Goal: Task Accomplishment & Management: Manage account settings

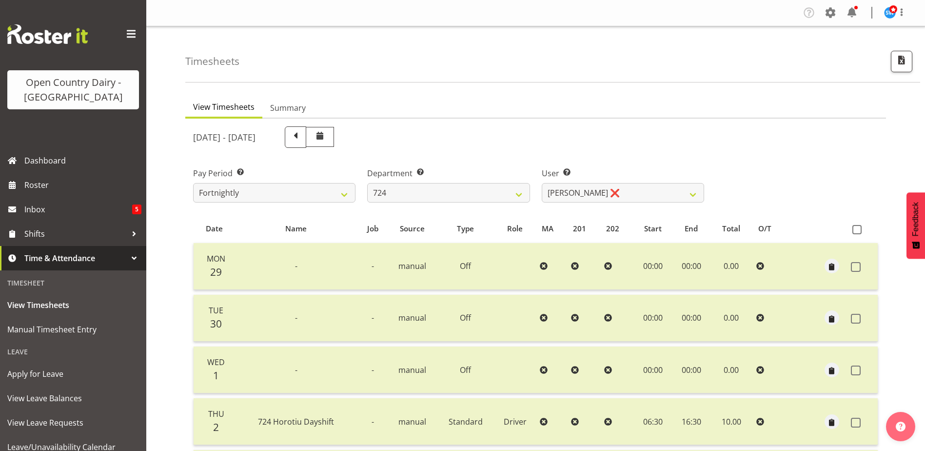
select select "760"
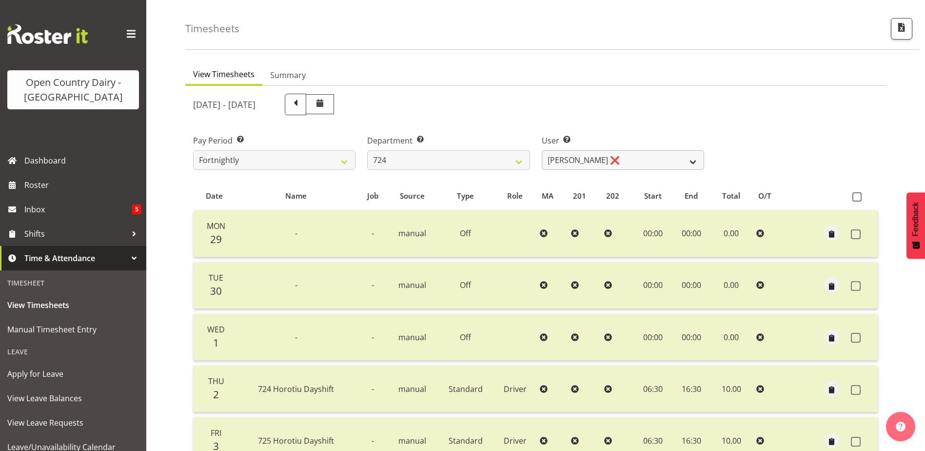
click at [623, 156] on select "[PERSON_NAME] ❌ [PERSON_NAME] ❌ [PERSON_NAME] ❌" at bounding box center [623, 160] width 162 height 20
select select "8189"
click at [542, 150] on select "[PERSON_NAME] ❌ [PERSON_NAME] ❌ [PERSON_NAME] ❌" at bounding box center [623, 160] width 162 height 20
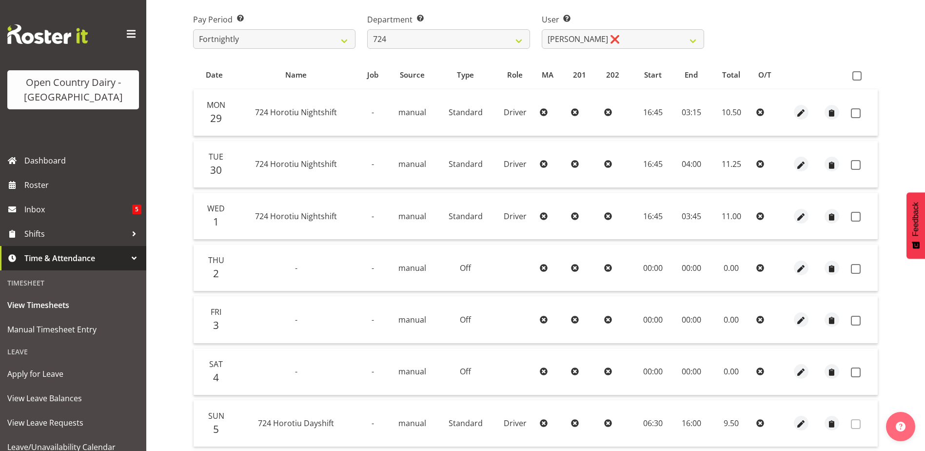
scroll to position [179, 0]
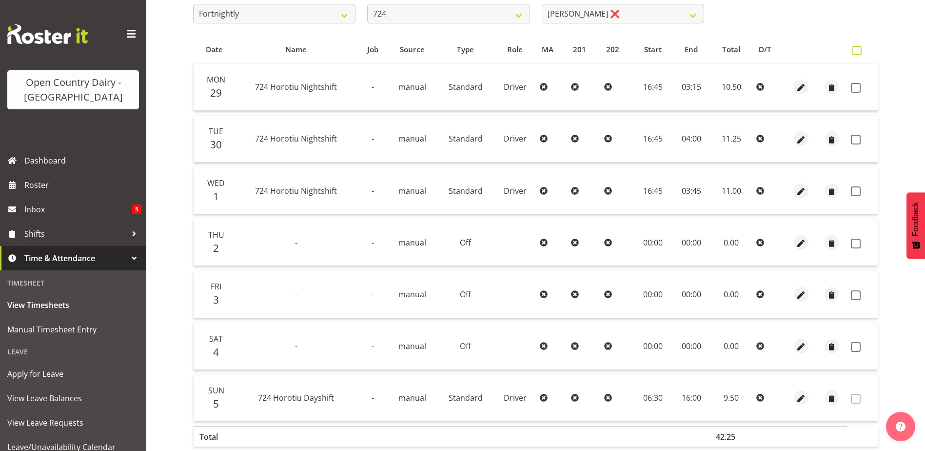
click at [859, 50] on span at bounding box center [857, 50] width 9 height 9
click at [859, 50] on input "checkbox" at bounding box center [856, 50] width 6 height 6
checkbox input "true"
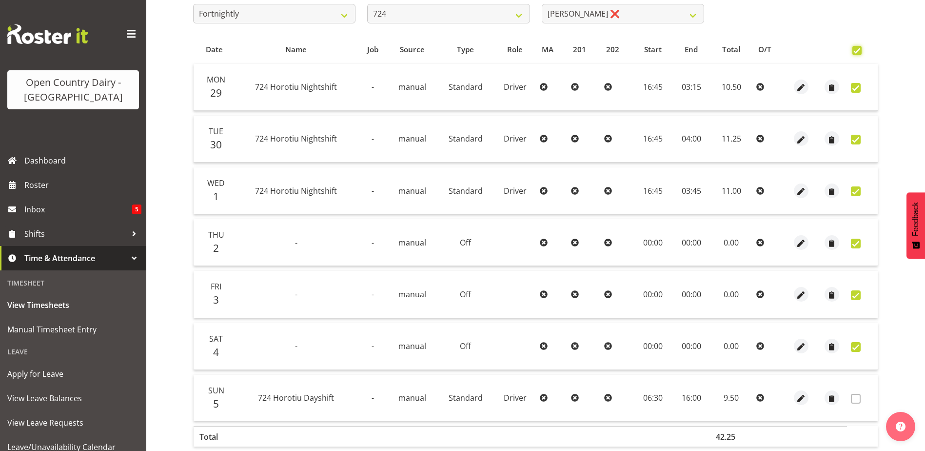
checkbox input "true"
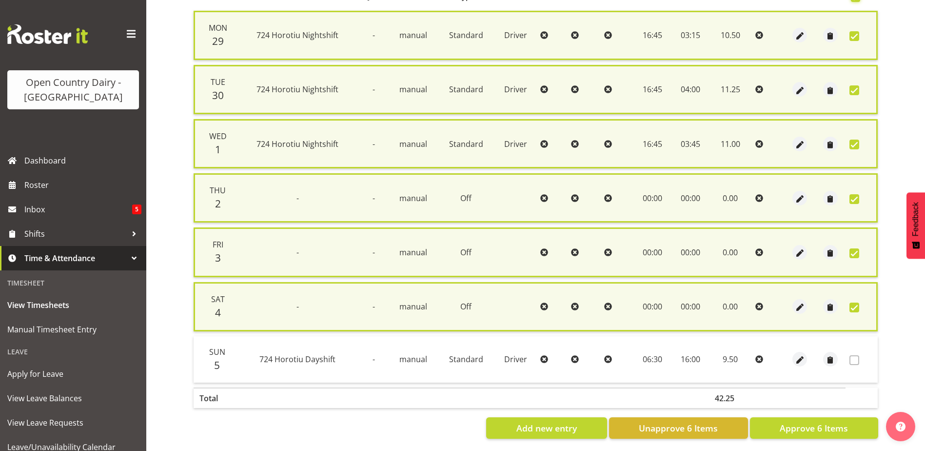
scroll to position [242, 0]
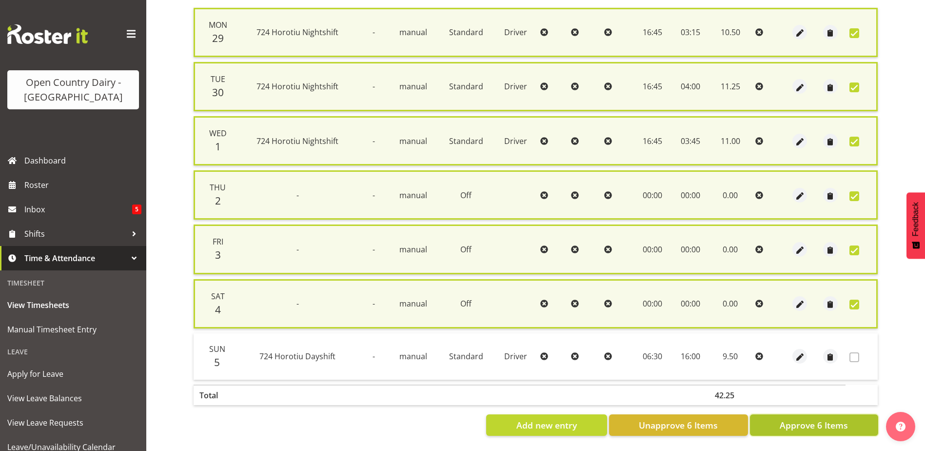
click at [799, 418] on span "Approve 6 Items" at bounding box center [814, 424] width 68 height 13
checkbox input "false"
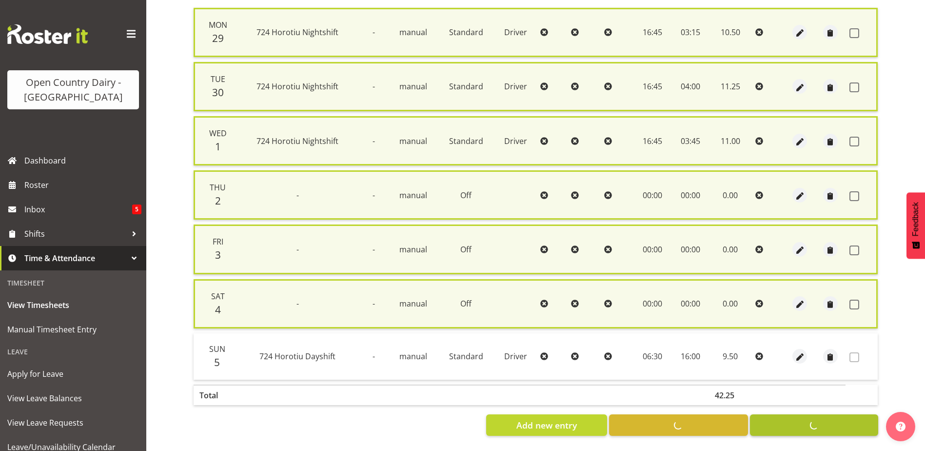
checkbox input "false"
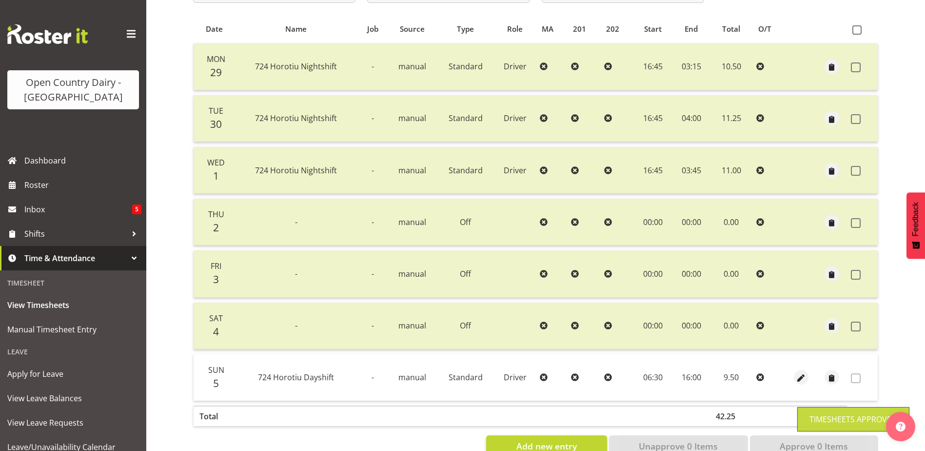
scroll to position [33, 0]
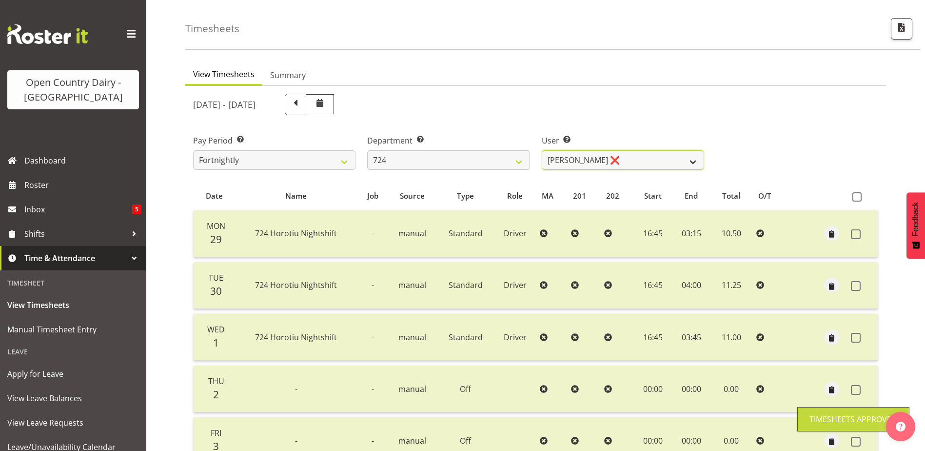
click at [635, 156] on select "[PERSON_NAME] ❌ [PERSON_NAME] ❌ [PERSON_NAME] ❌" at bounding box center [623, 160] width 162 height 20
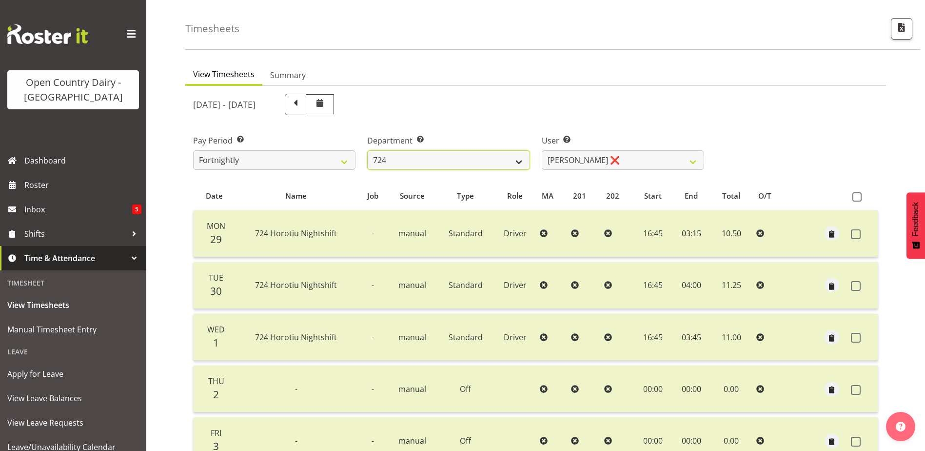
click at [485, 162] on select "701 702 703 704 705 706 707 708 709 710 711 712 713 714 715 716 717 718 719 720" at bounding box center [448, 160] width 162 height 20
select select "803"
click at [367, 150] on select "701 702 703 704 705 706 707 708 709 710 711 712 713 714 715 716 717 718 719 720" at bounding box center [448, 160] width 162 height 20
select select "11234"
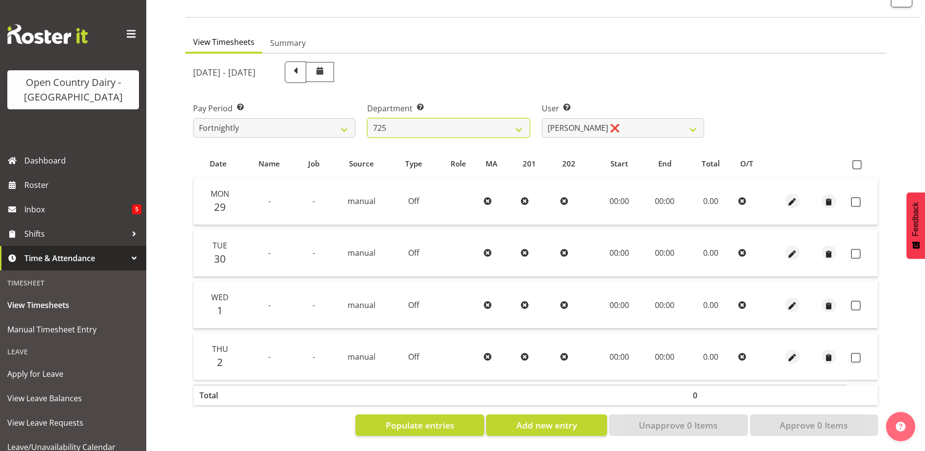
scroll to position [72, 0]
click at [420, 422] on span "Populate entries" at bounding box center [420, 424] width 69 height 13
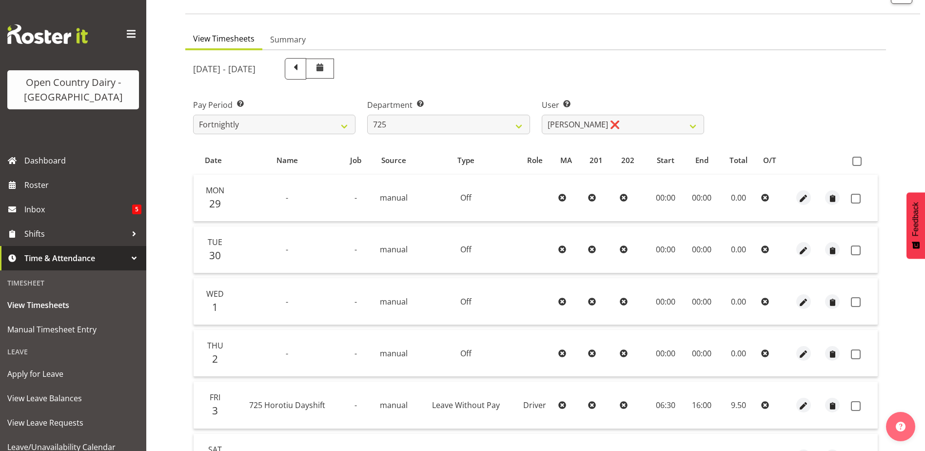
scroll to position [0, 0]
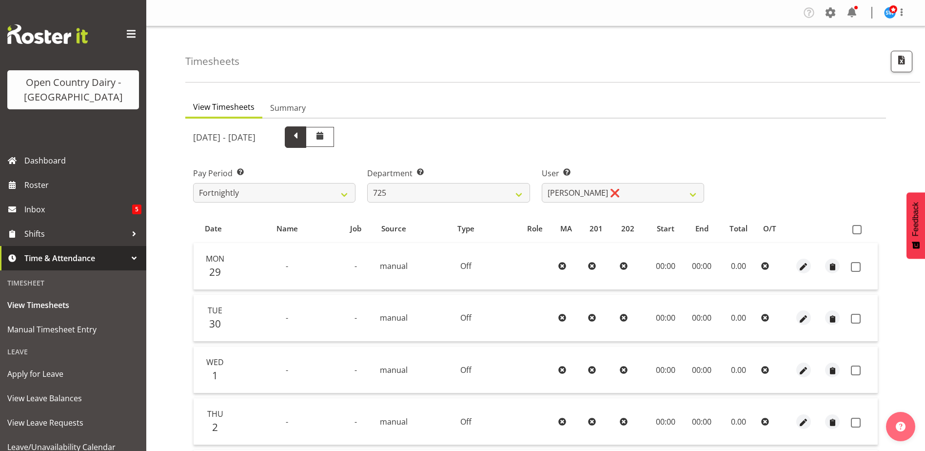
click at [302, 139] on span at bounding box center [295, 136] width 13 height 13
select select
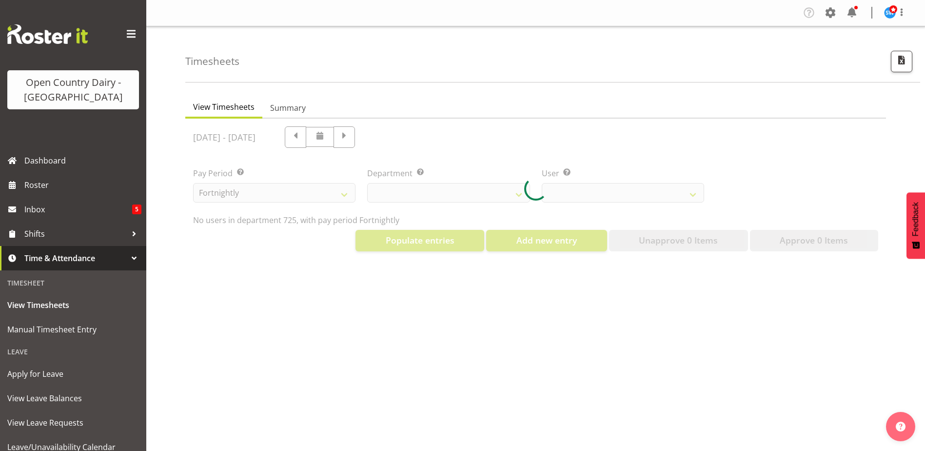
select select "803"
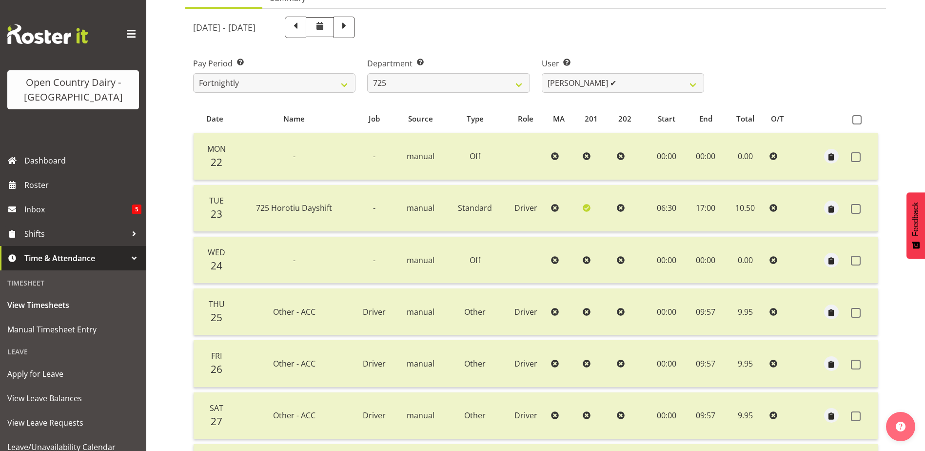
scroll to position [81, 0]
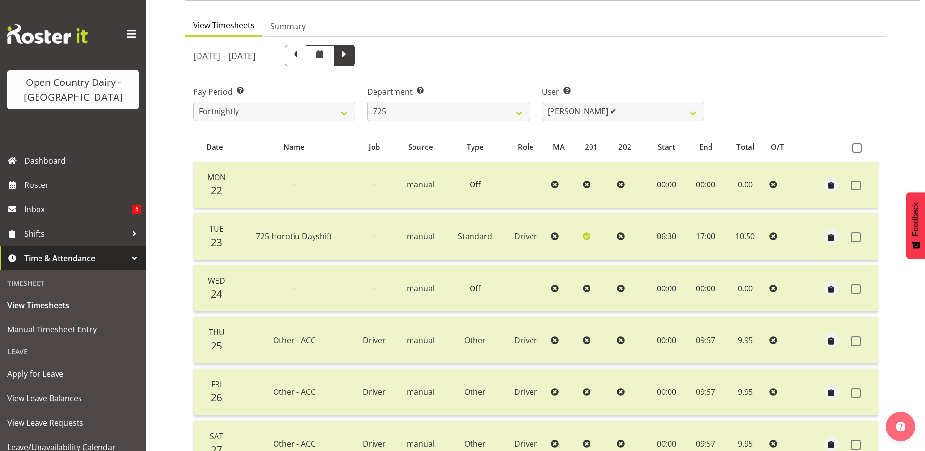
click at [351, 56] on span at bounding box center [344, 54] width 13 height 13
select select
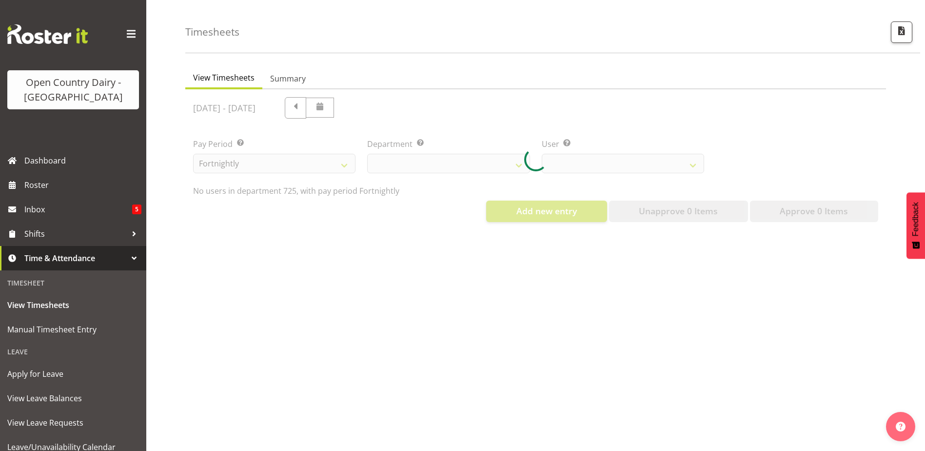
select select "803"
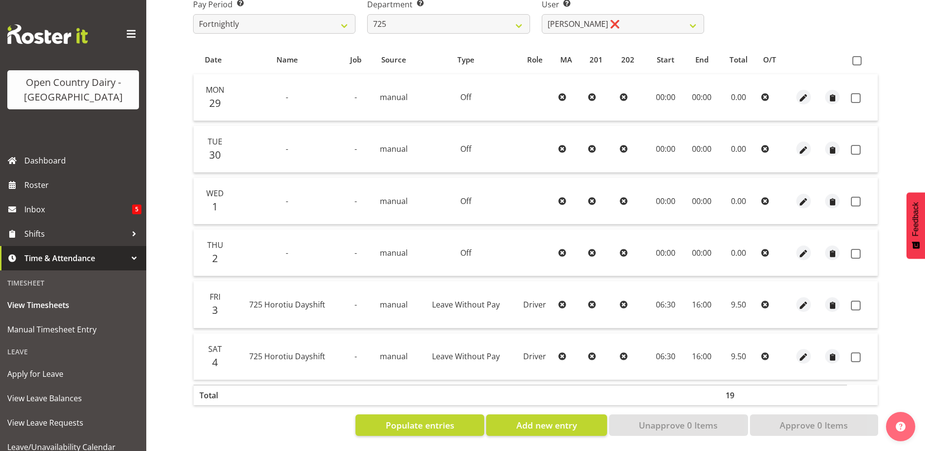
scroll to position [176, 0]
click at [853, 93] on span at bounding box center [856, 98] width 10 height 10
checkbox input "true"
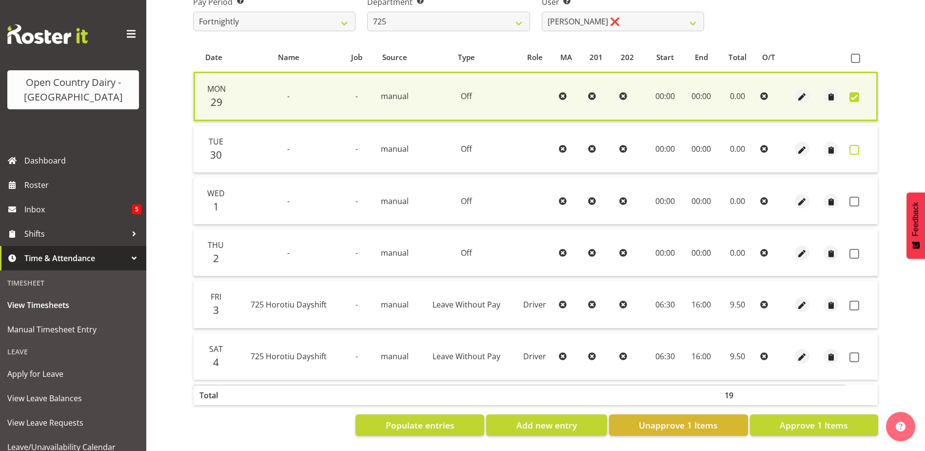
click at [857, 145] on span at bounding box center [855, 150] width 10 height 10
checkbox input "true"
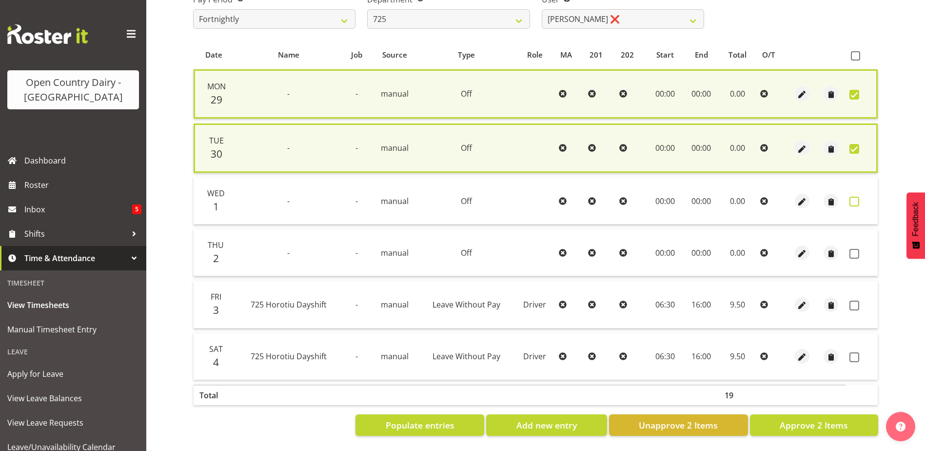
click at [856, 200] on span at bounding box center [855, 202] width 10 height 10
checkbox input "true"
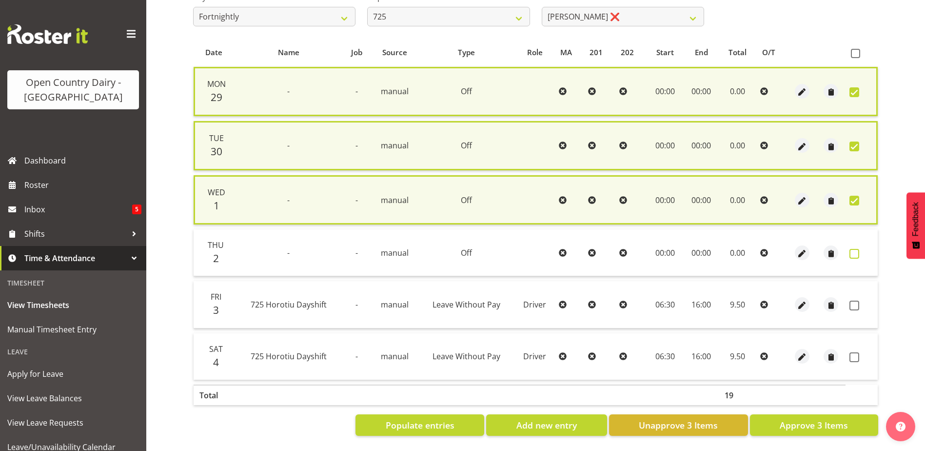
click at [854, 250] on span at bounding box center [855, 254] width 10 height 10
checkbox input "true"
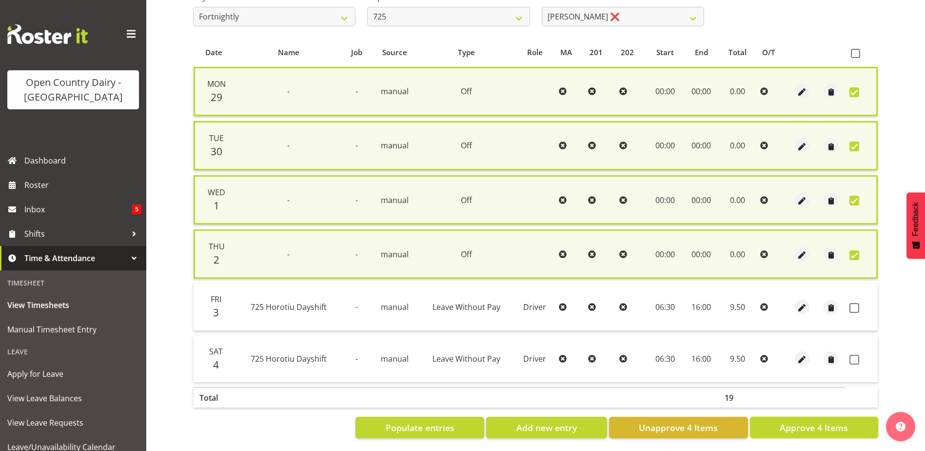
drag, startPoint x: 831, startPoint y: 433, endPoint x: 811, endPoint y: 383, distance: 53.8
click at [831, 430] on span "Approve 4 Items" at bounding box center [814, 427] width 68 height 13
checkbox input "false"
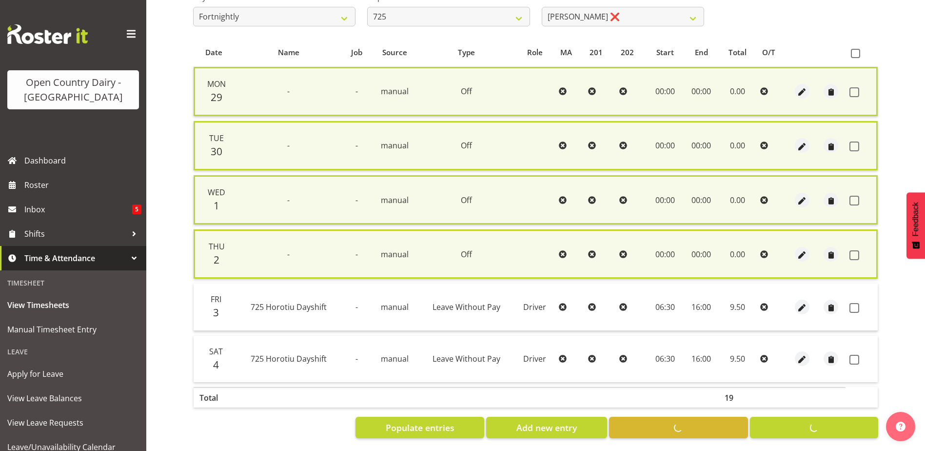
checkbox input "false"
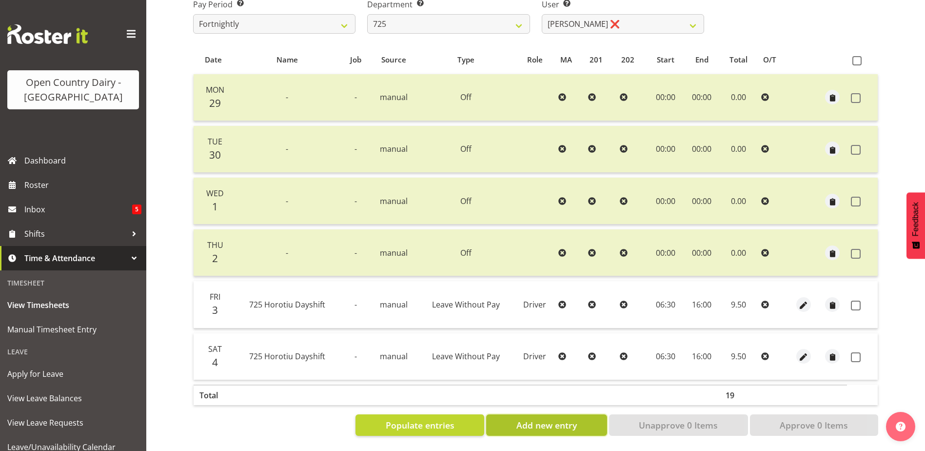
click at [575, 418] on span "Add new entry" at bounding box center [547, 424] width 60 height 13
select select
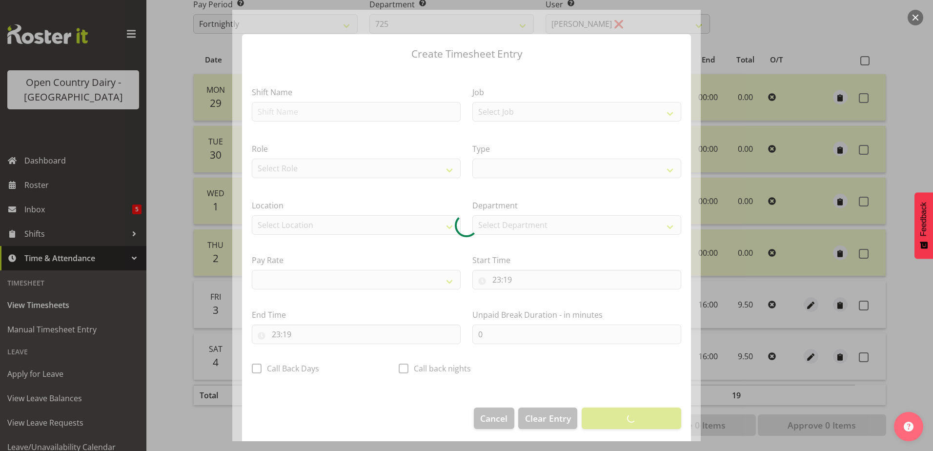
select select
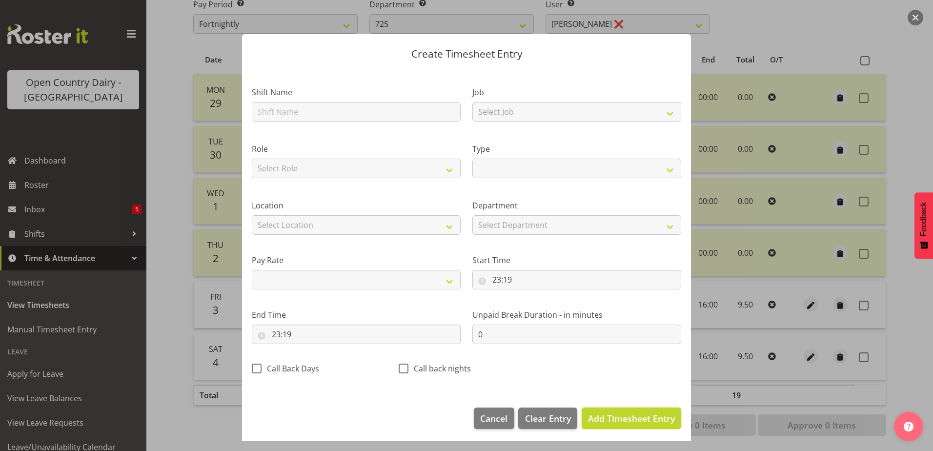
click at [608, 420] on span "Add Timesheet Entry" at bounding box center [631, 418] width 87 height 12
select select
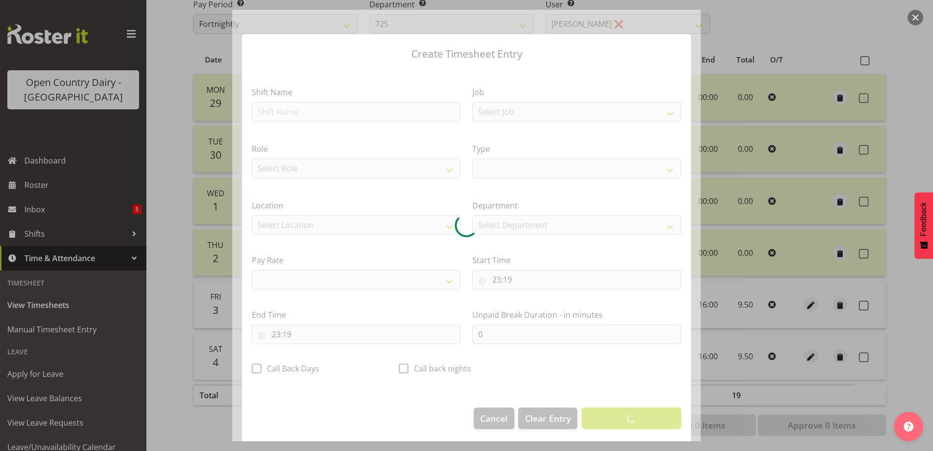
select select
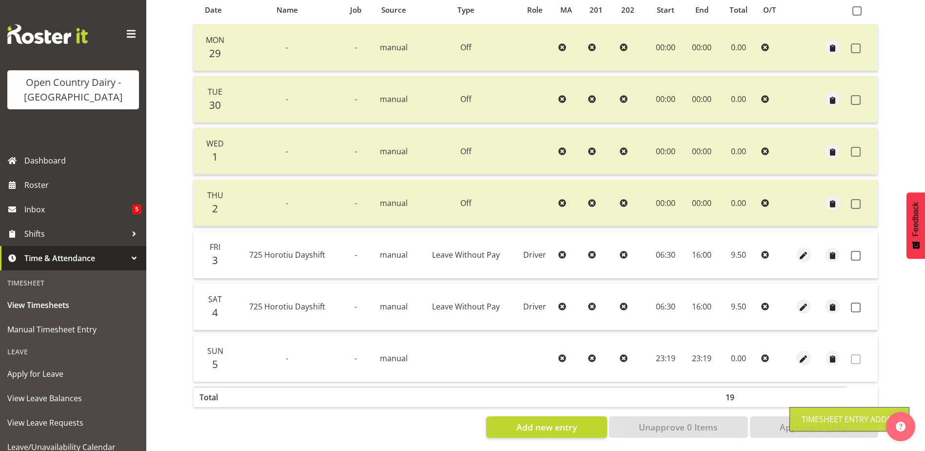
scroll to position [228, 0]
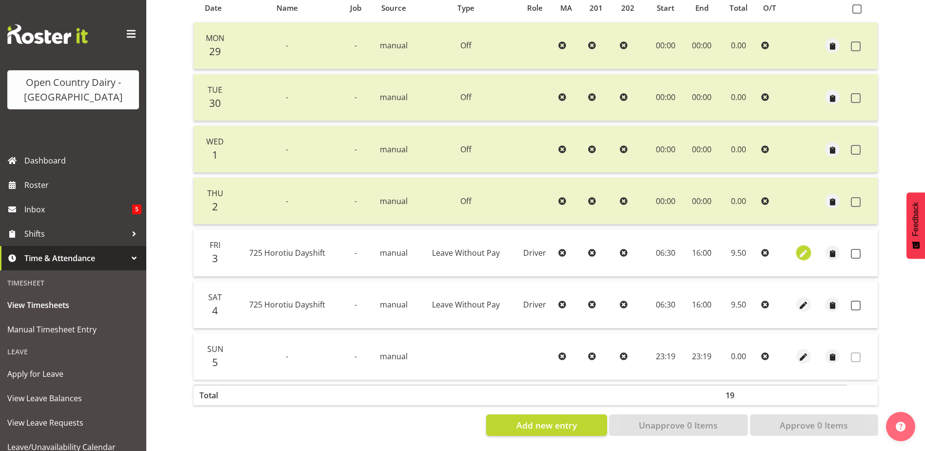
click at [805, 248] on span "button" at bounding box center [803, 253] width 11 height 11
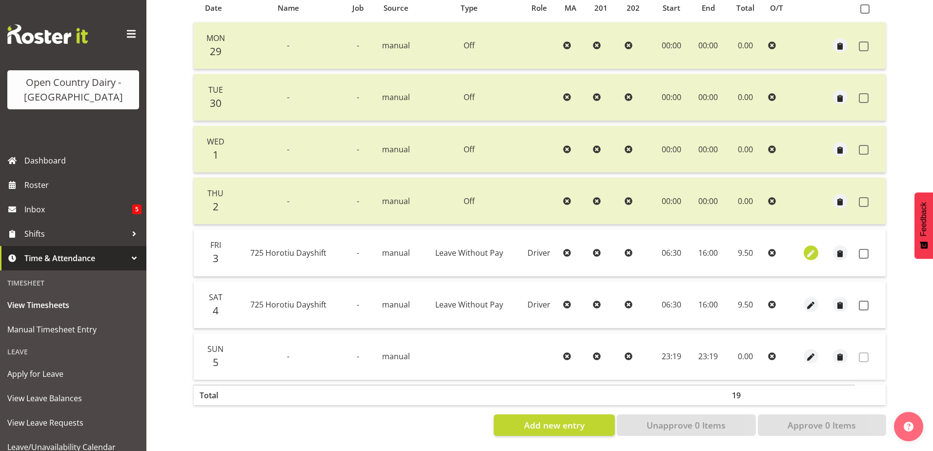
select select "Leave Without Pay"
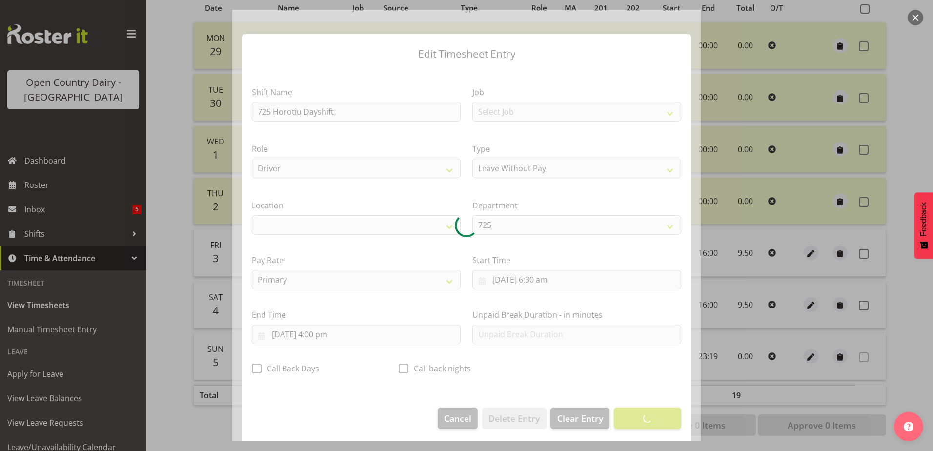
select select "1054"
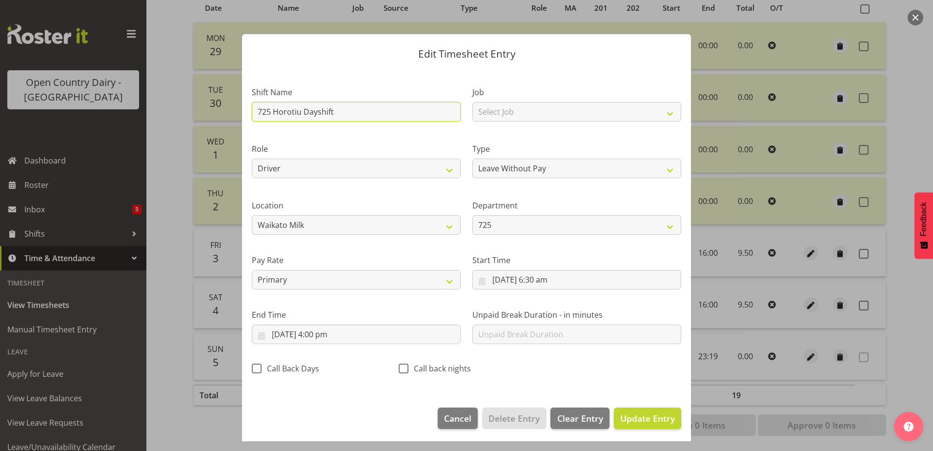
drag, startPoint x: 347, startPoint y: 112, endPoint x: 56, endPoint y: 105, distance: 291.3
click at [49, 100] on div "Edit Timesheet Entry Shift Name 725 Horotiu Dayshift Job Select Job Driver Driv…" at bounding box center [466, 225] width 933 height 451
type input "ACC"
click at [458, 418] on span "Cancel" at bounding box center [457, 418] width 27 height 13
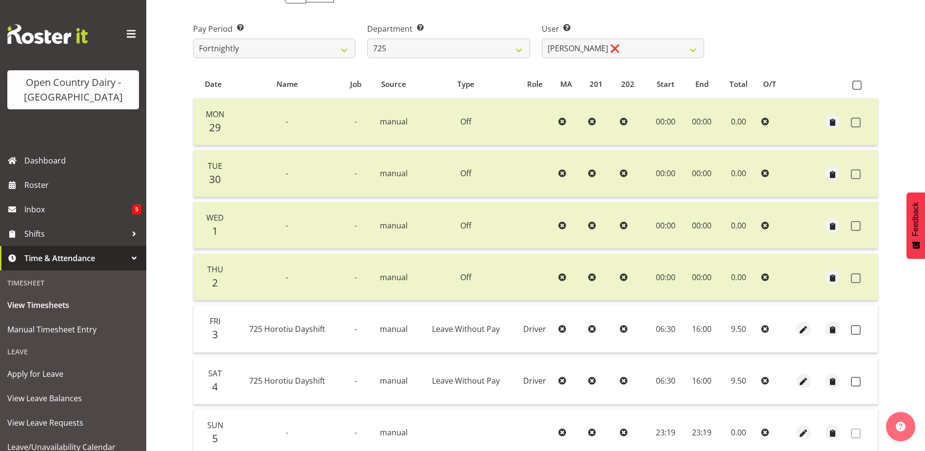
scroll to position [130, 0]
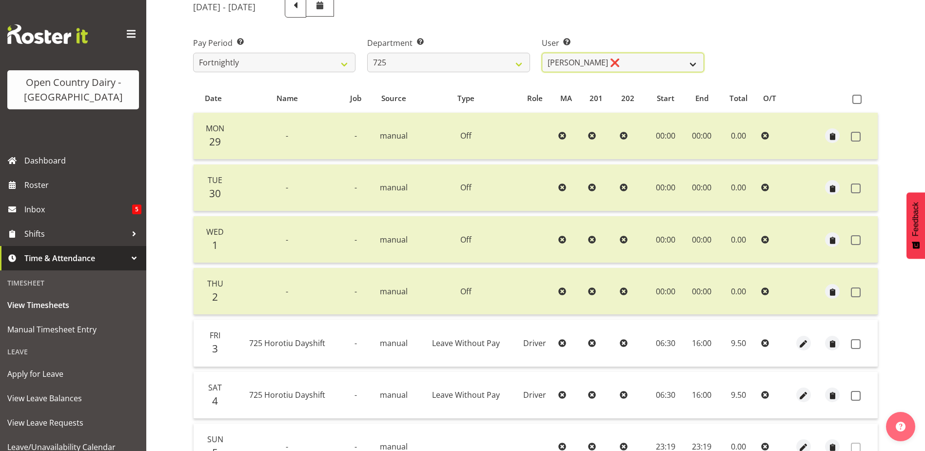
click at [651, 62] on select "[PERSON_NAME] ❌ [PERSON_NAME] [PERSON_NAME] ❌ [PERSON_NAME] ❌ [PERSON_NAME] ❌" at bounding box center [623, 63] width 162 height 20
click at [542, 53] on select "[PERSON_NAME] ❌ [PERSON_NAME] [PERSON_NAME] ❌ [PERSON_NAME] ❌ [PERSON_NAME] ❌" at bounding box center [623, 63] width 162 height 20
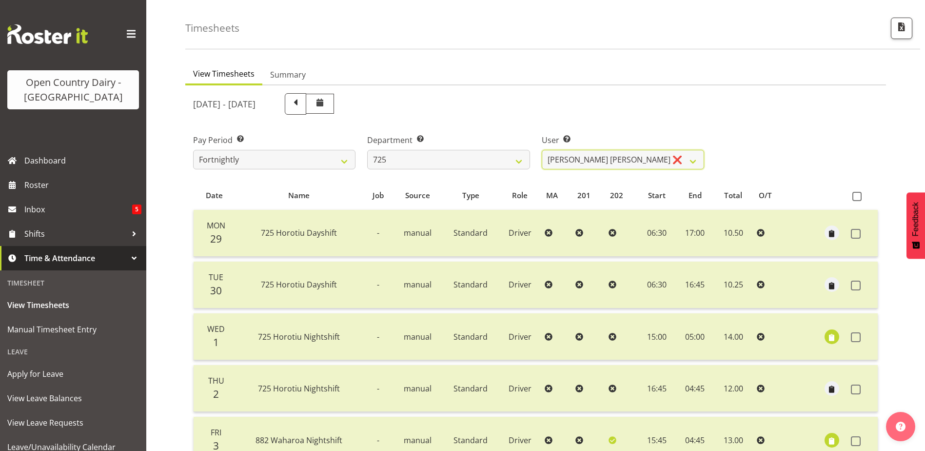
scroll to position [0, 0]
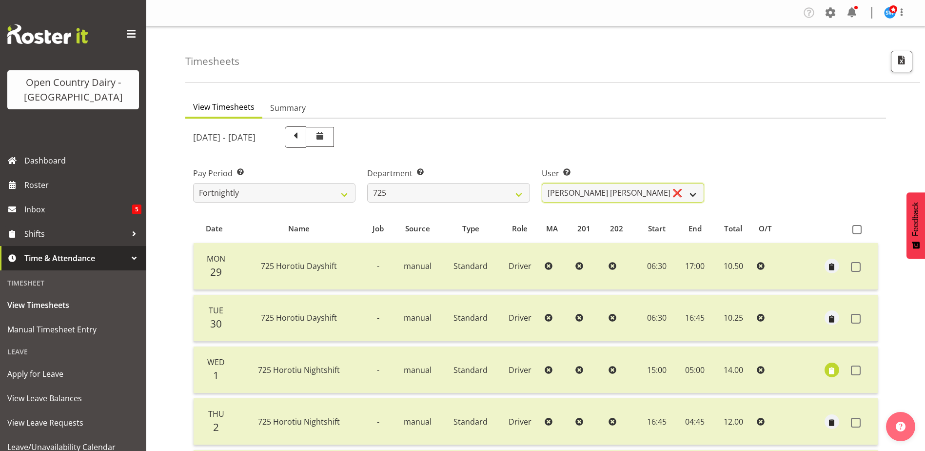
click at [658, 196] on select "[PERSON_NAME] ❌ [PERSON_NAME] [PERSON_NAME] ❌ [PERSON_NAME] ❌ [PERSON_NAME] ❌" at bounding box center [623, 193] width 162 height 20
select select "11206"
click at [542, 183] on select "[PERSON_NAME] ❌ [PERSON_NAME] [PERSON_NAME] ❌ [PERSON_NAME] ❌ [PERSON_NAME] ❌" at bounding box center [623, 193] width 162 height 20
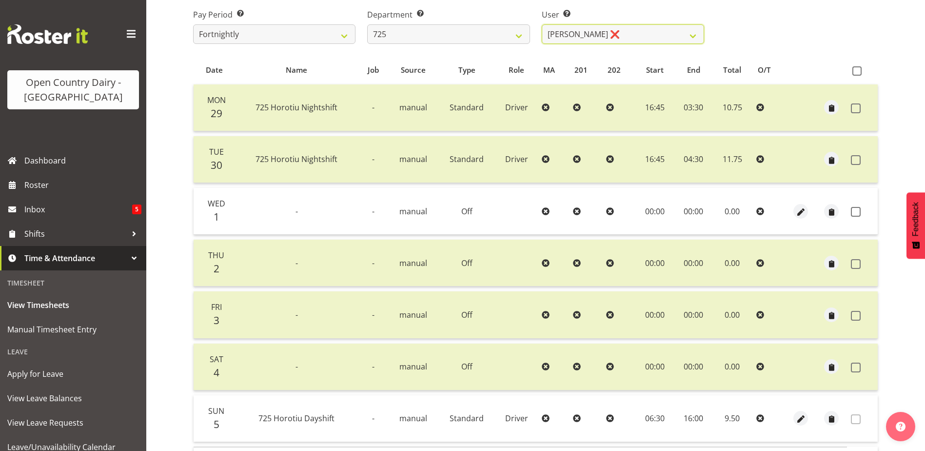
scroll to position [195, 0]
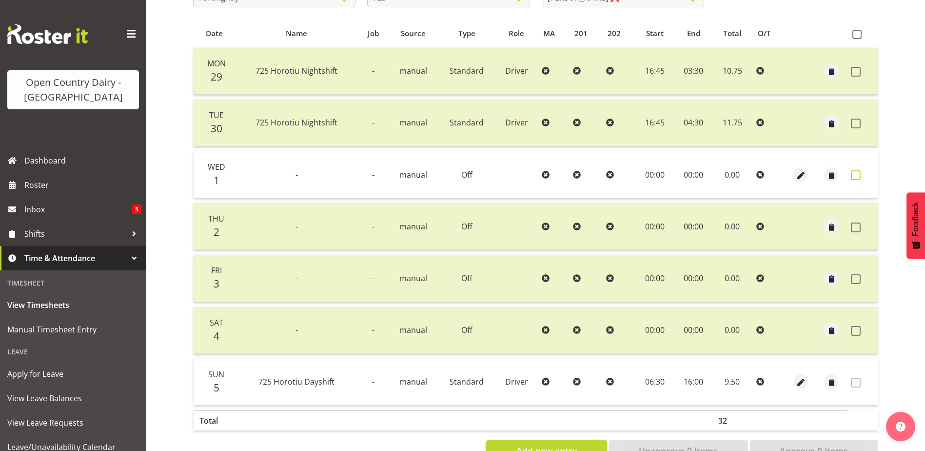
click at [854, 176] on span at bounding box center [856, 175] width 10 height 10
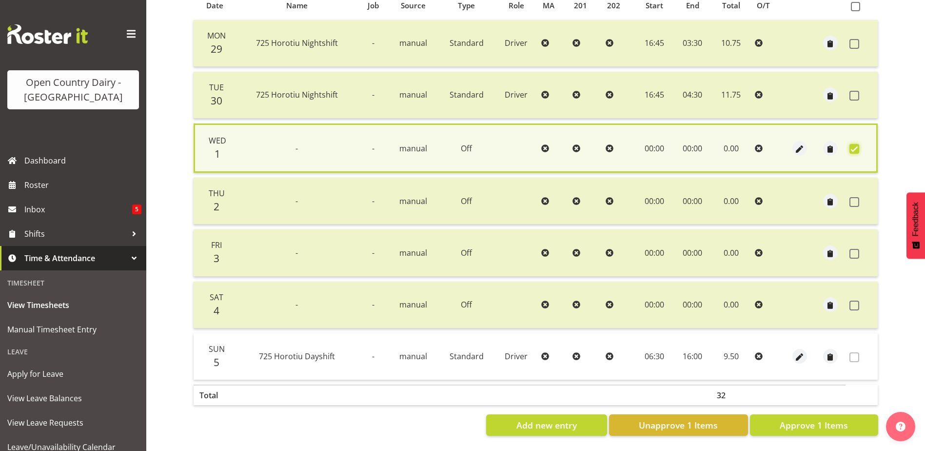
scroll to position [230, 0]
click at [805, 418] on span "Approve 1 Items" at bounding box center [814, 424] width 68 height 13
checkbox input "false"
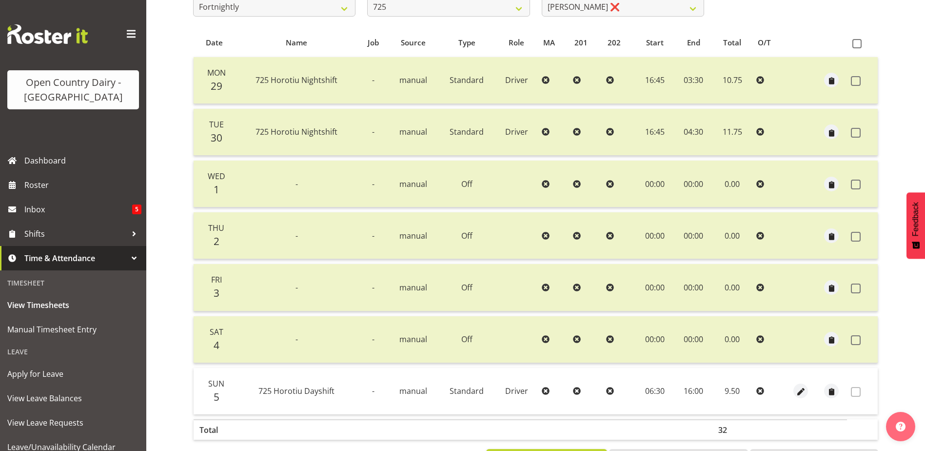
scroll to position [0, 0]
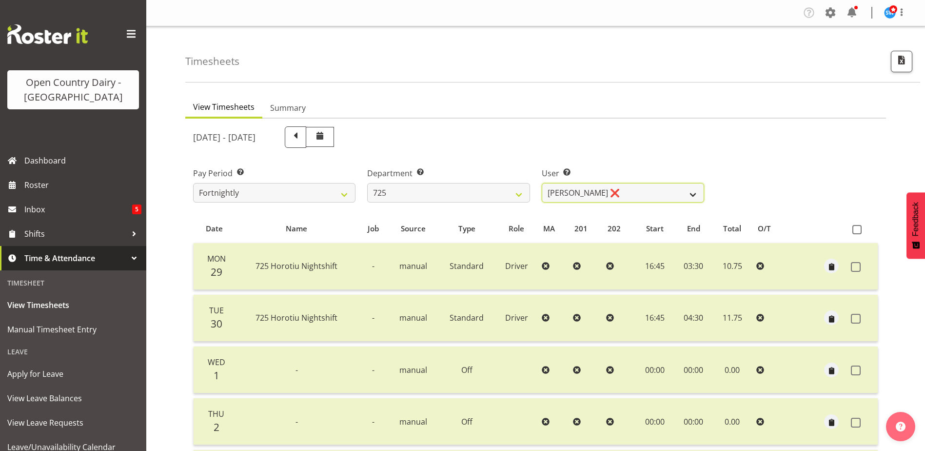
click at [632, 191] on select "[PERSON_NAME] ❌ [PERSON_NAME] [PERSON_NAME] ❌ [PERSON_NAME] ❌ [PERSON_NAME] ❌" at bounding box center [623, 193] width 162 height 20
select select "11235"
click at [542, 183] on select "[PERSON_NAME] ❌ [PERSON_NAME] [PERSON_NAME] ❌ [PERSON_NAME] ❌ [PERSON_NAME] ❌" at bounding box center [623, 193] width 162 height 20
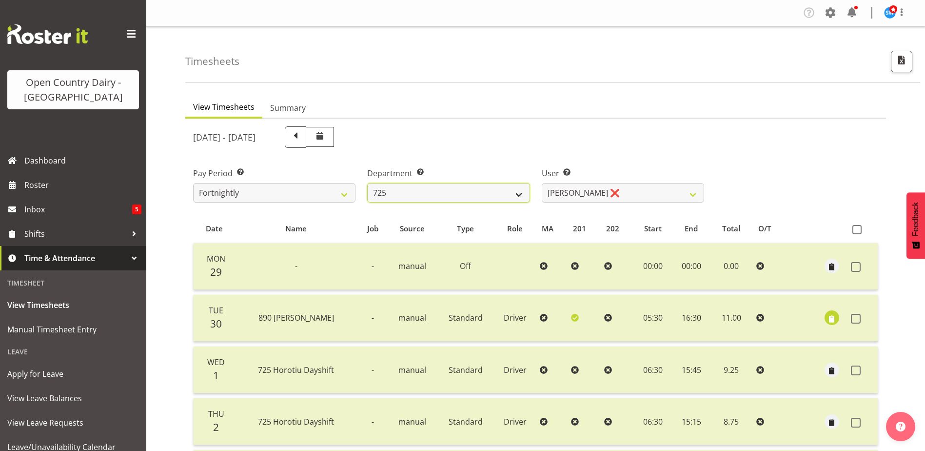
click at [470, 197] on select "701 702 703 704 705 706 707 708 709 710 711 712 713 714 715 716 717 718 719 720" at bounding box center [448, 193] width 162 height 20
select select "808"
click at [367, 183] on select "701 702 703 704 705 706 707 708 709 710 711 712 713 714 715 716 717 718 719 720" at bounding box center [448, 193] width 162 height 20
select select "10486"
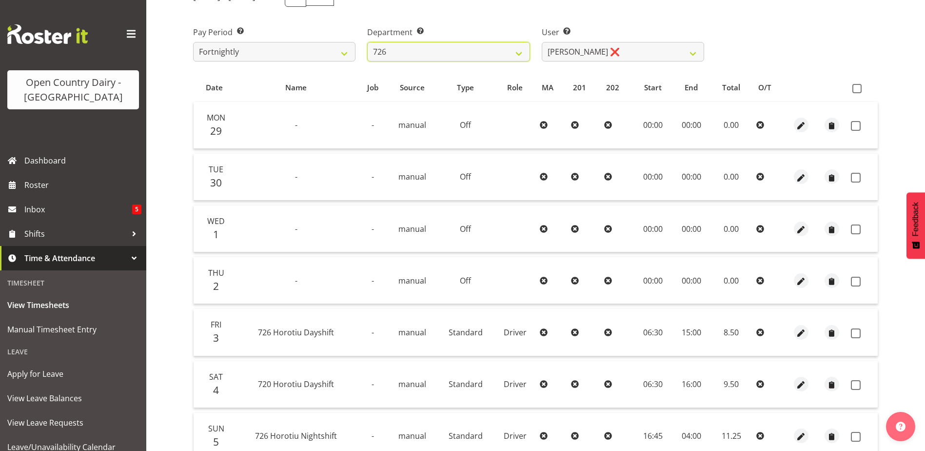
scroll to position [146, 0]
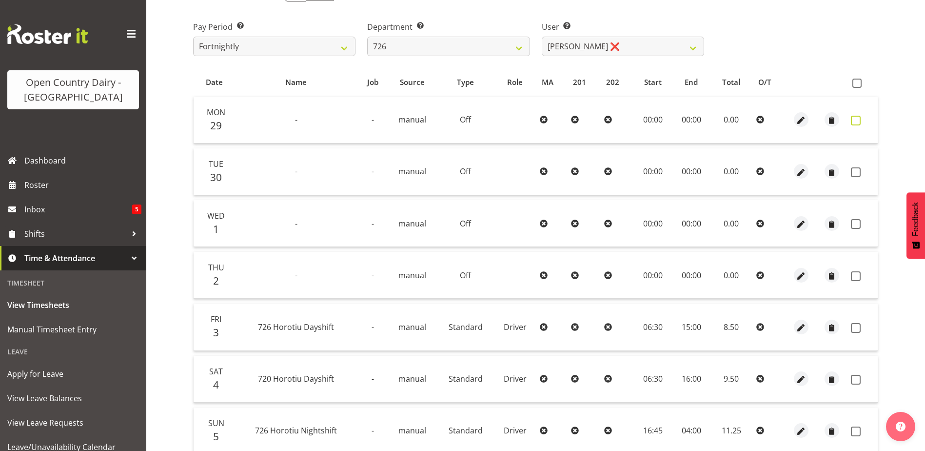
click at [853, 119] on span at bounding box center [856, 121] width 10 height 10
checkbox input "true"
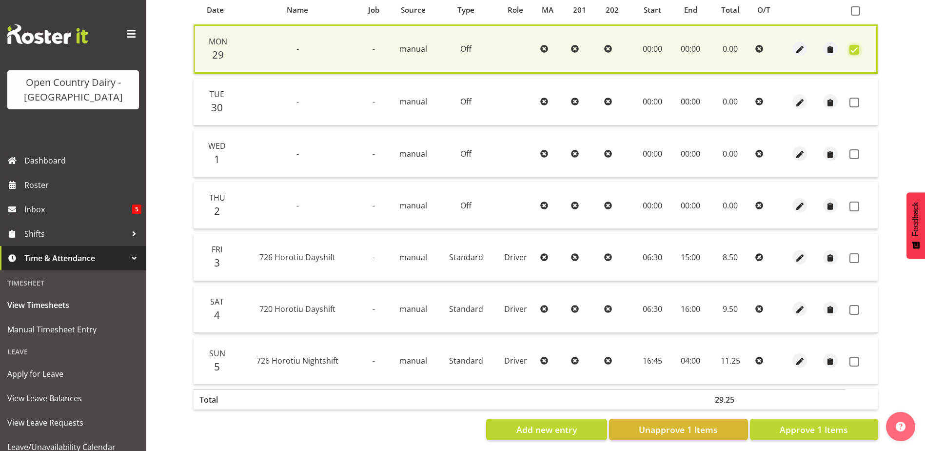
scroll to position [230, 0]
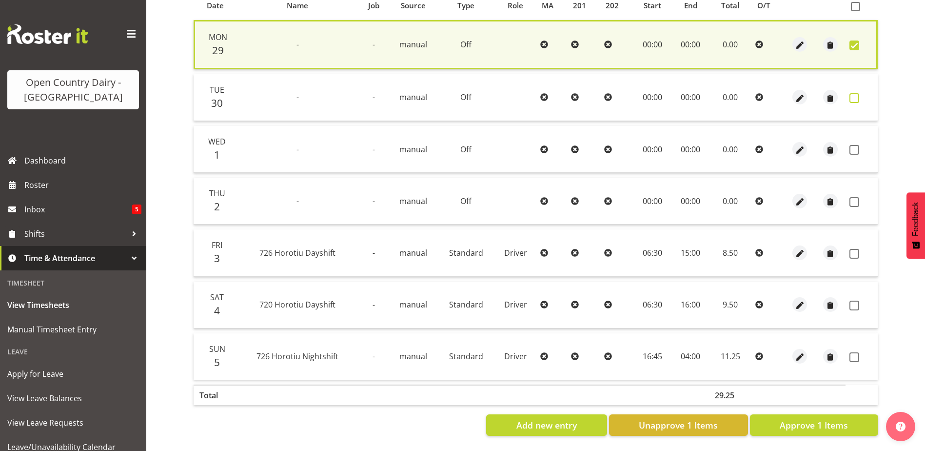
click at [856, 93] on span at bounding box center [855, 98] width 10 height 10
checkbox input "true"
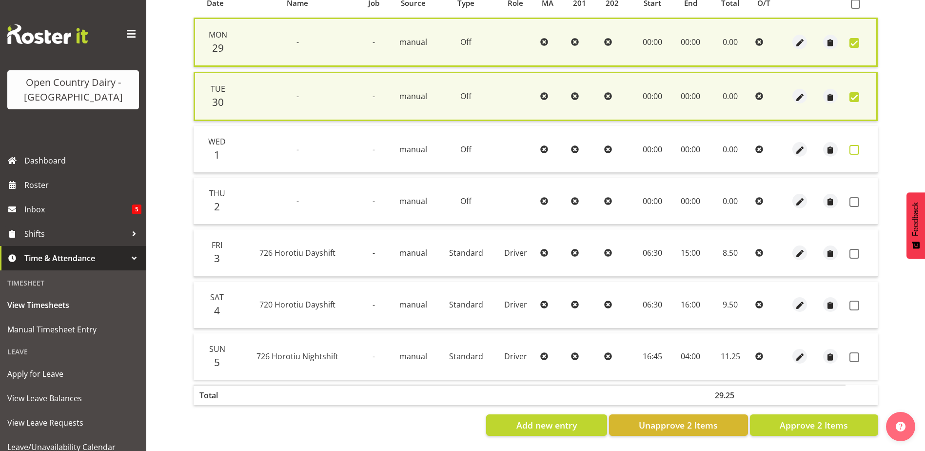
click at [856, 145] on span at bounding box center [855, 150] width 10 height 10
checkbox input "true"
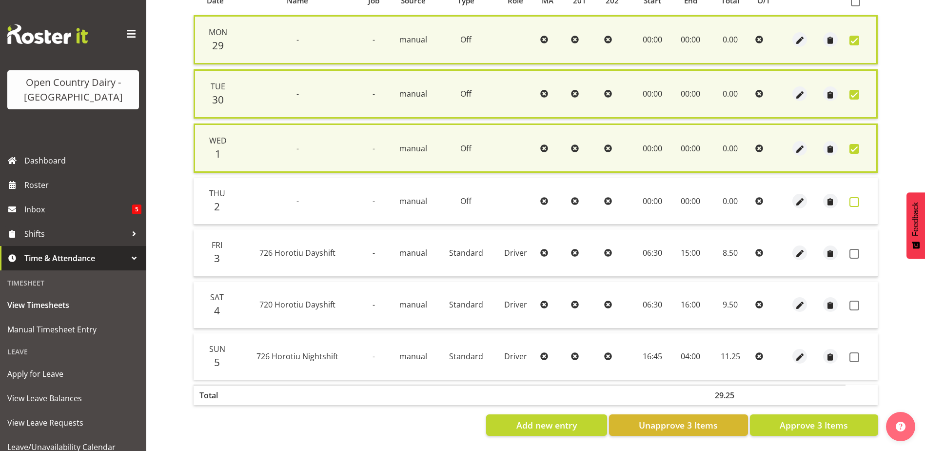
click at [854, 199] on span at bounding box center [855, 202] width 10 height 10
checkbox input "true"
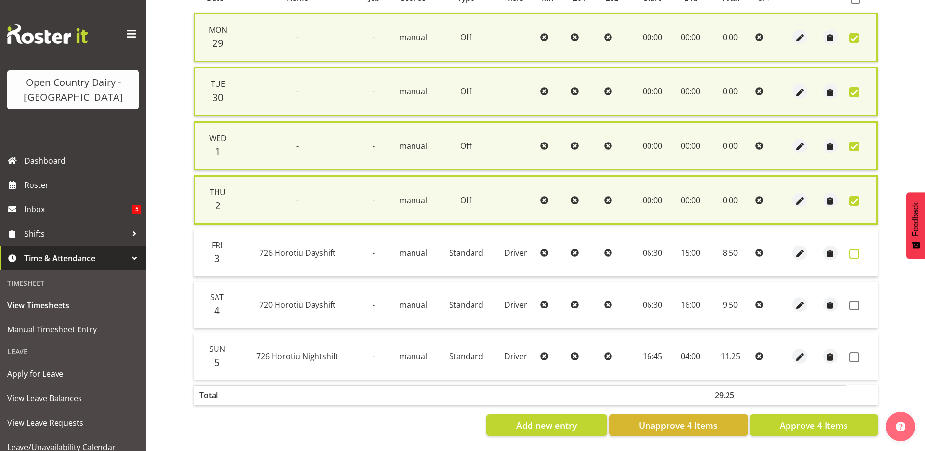
click at [856, 253] on span at bounding box center [855, 254] width 10 height 10
checkbox input "true"
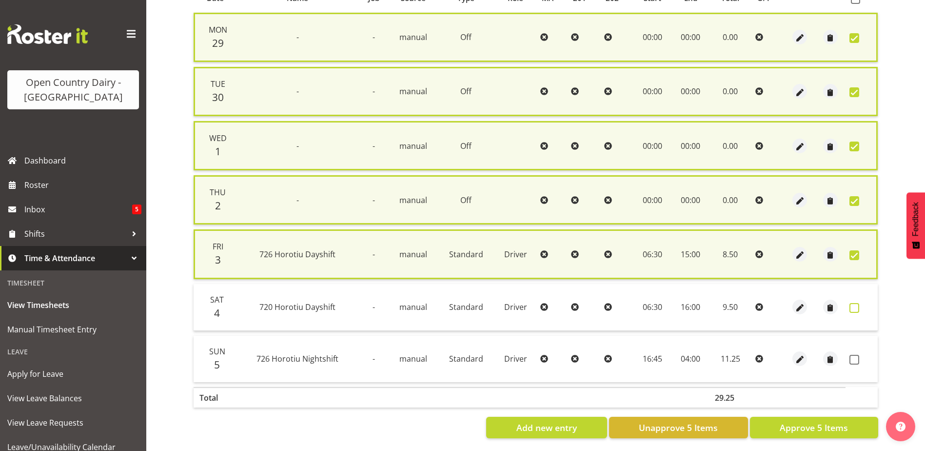
click at [857, 307] on span at bounding box center [855, 308] width 10 height 10
checkbox input "true"
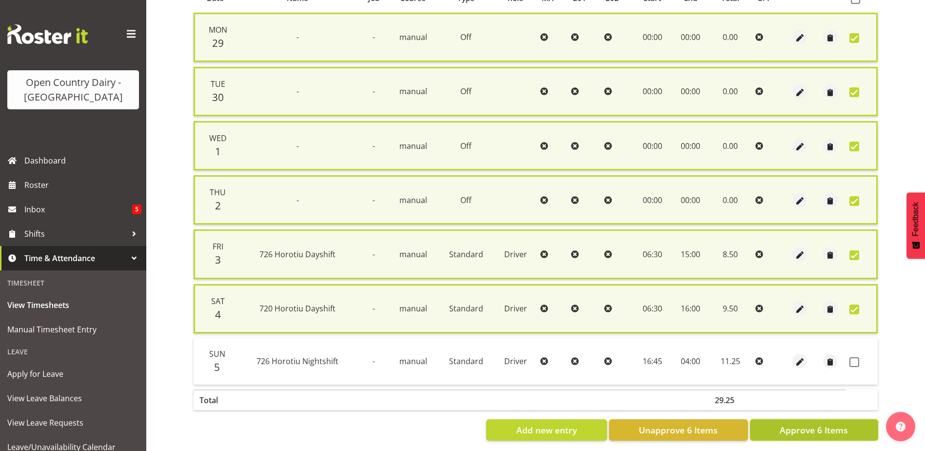
click at [839, 428] on span "Approve 6 Items" at bounding box center [814, 429] width 68 height 13
checkbox input "false"
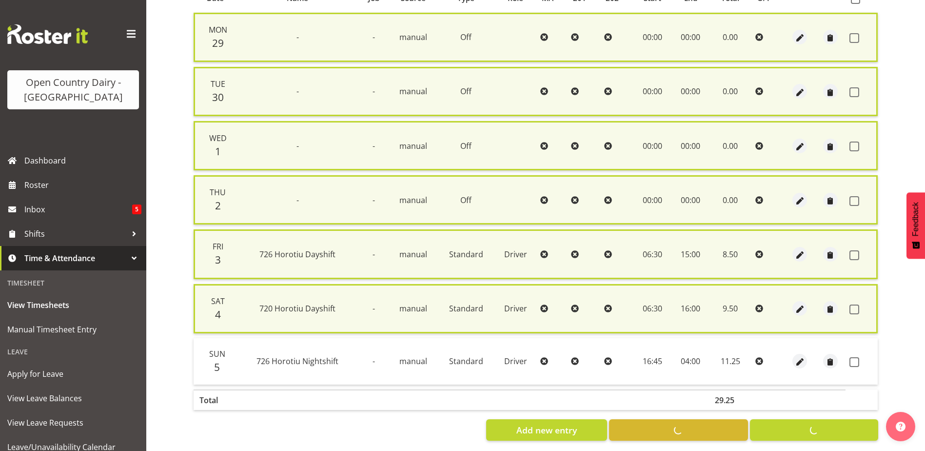
checkbox input "false"
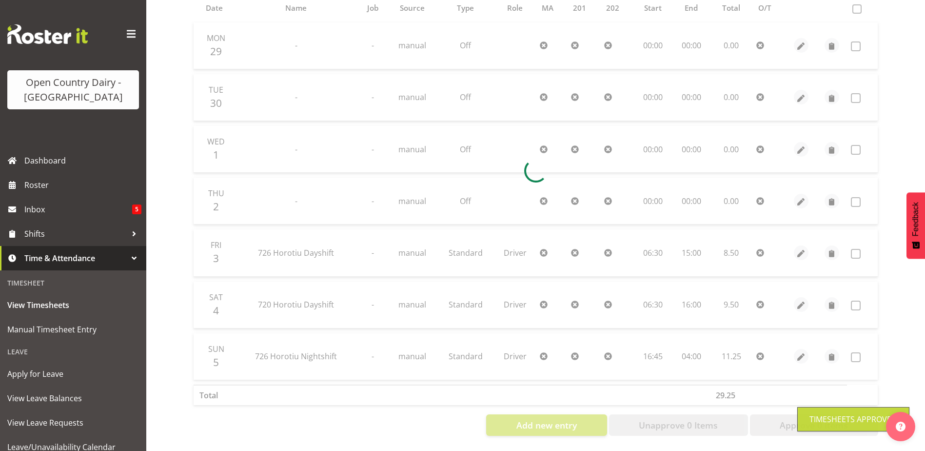
scroll to position [228, 0]
